Goal: Navigation & Orientation: Find specific page/section

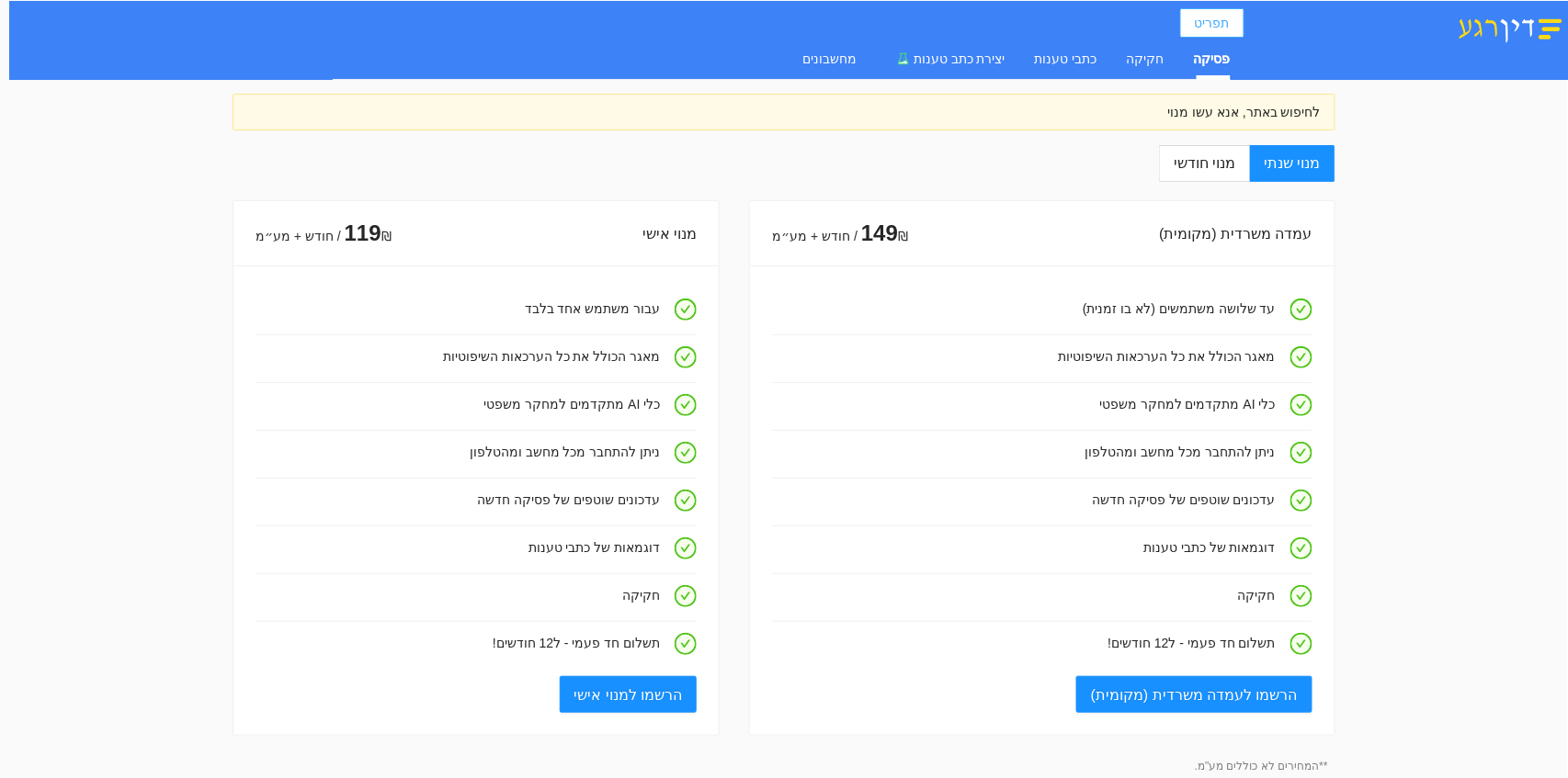
click at [1190, 35] on button "תפריט" at bounding box center [1211, 23] width 64 height 29
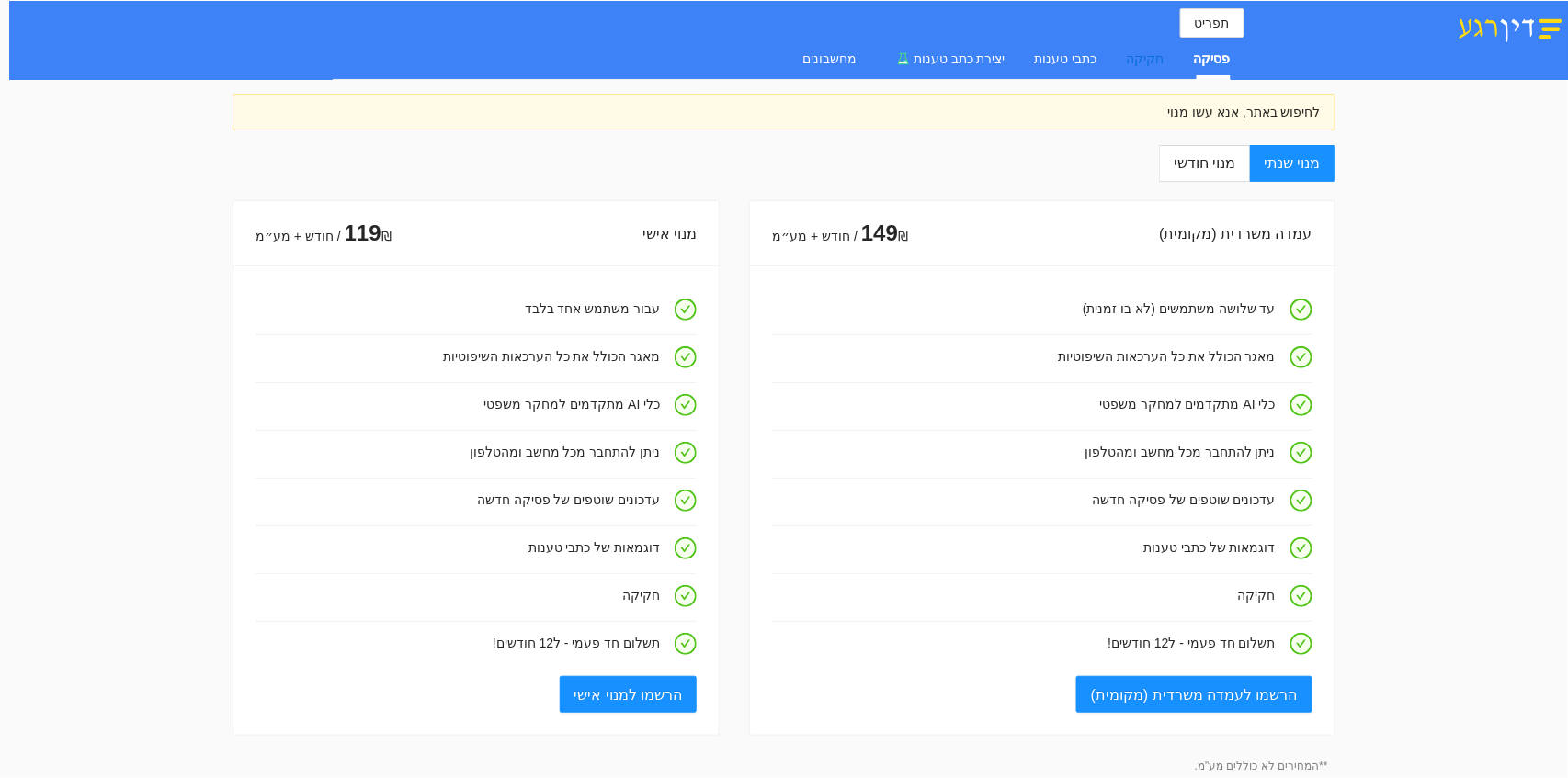
click at [1153, 64] on div "חקיקה" at bounding box center [1146, 59] width 37 height 21
click at [1095, 68] on div "כתבי טענות" at bounding box center [1066, 59] width 63 height 21
click at [1191, 68] on div "פסיקה חקיקה כתבי טענות יצירת כתב טענות מחשבונים" at bounding box center [1002, 58] width 458 height 42
click at [1221, 35] on button "תפריט" at bounding box center [1211, 23] width 64 height 29
drag, startPoint x: 1498, startPoint y: 220, endPoint x: 1487, endPoint y: 194, distance: 28.2
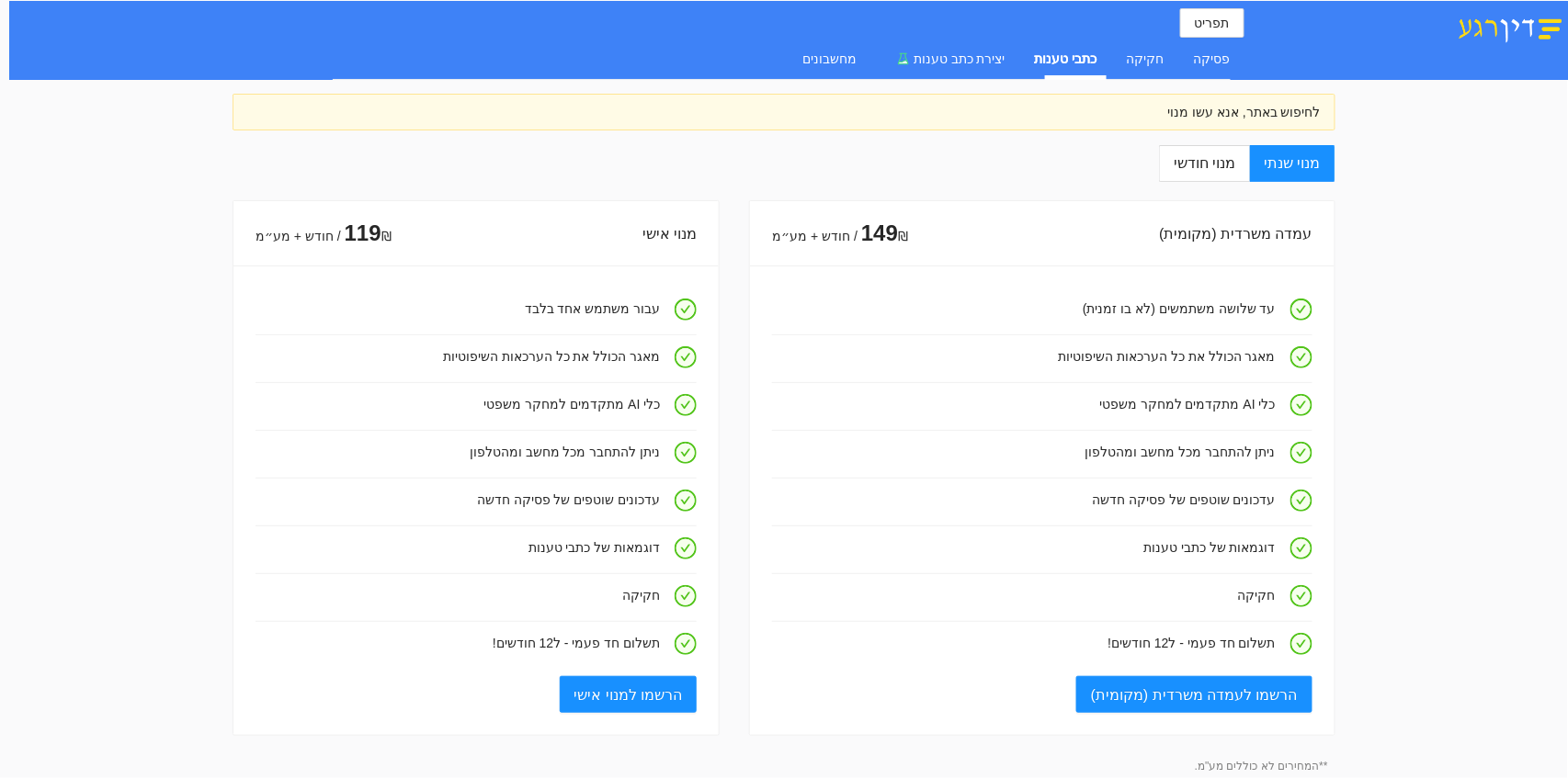
click at [1498, 219] on div "תפריט פסיקה חקיקה כתבי טענות יצירת כתב טענות מחשבונים לחיפוש באתר, אנא עשו מנוי…" at bounding box center [784, 761] width 1568 height 1523
click at [1215, 26] on span "תפריט" at bounding box center [1212, 23] width 35 height 21
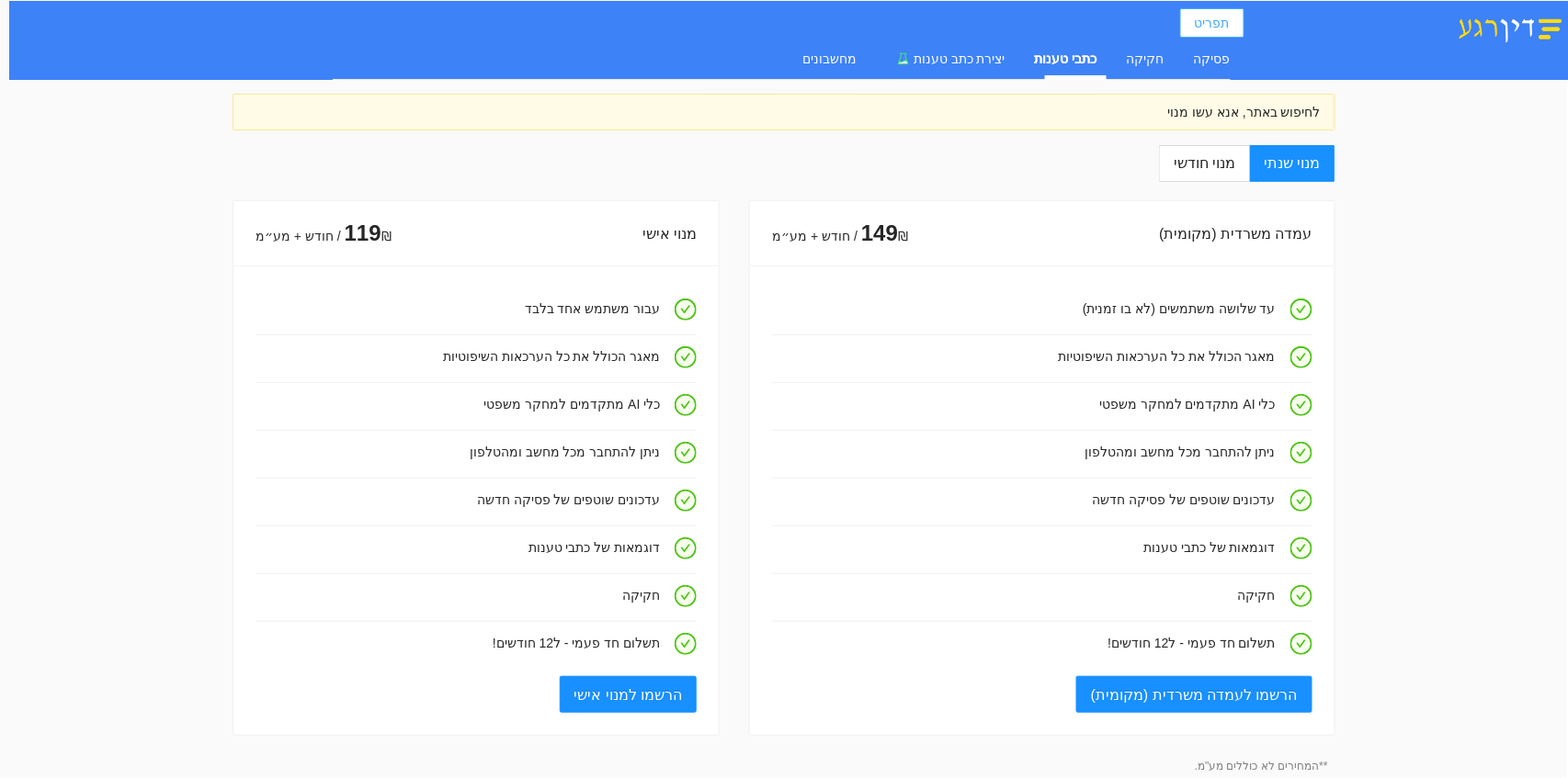
click at [1202, 17] on span "תפריט" at bounding box center [1212, 23] width 35 height 21
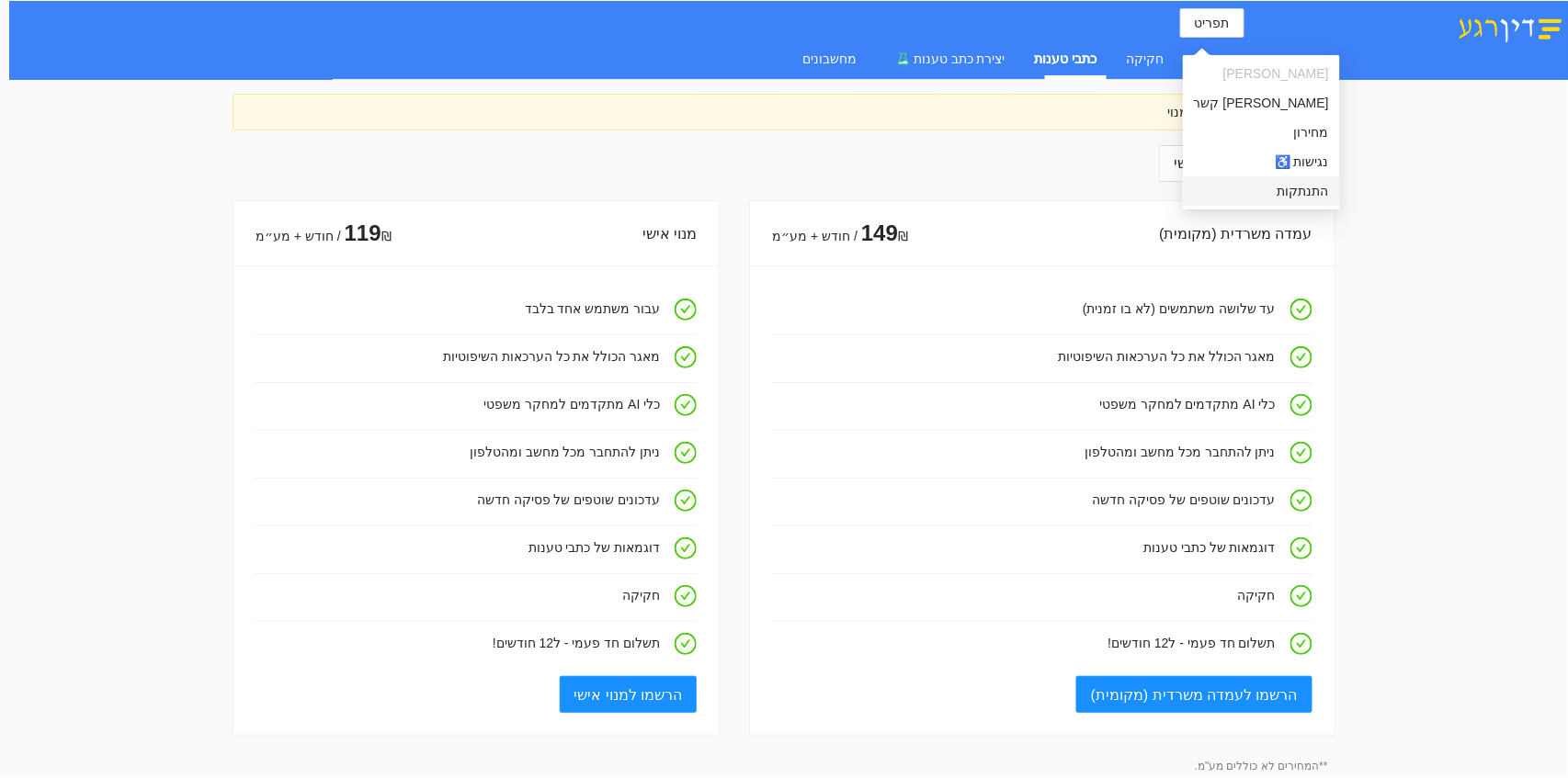
click at [1229, 201] on li "התנתקות" at bounding box center [1261, 192] width 157 height 29
